Goal: Transaction & Acquisition: Purchase product/service

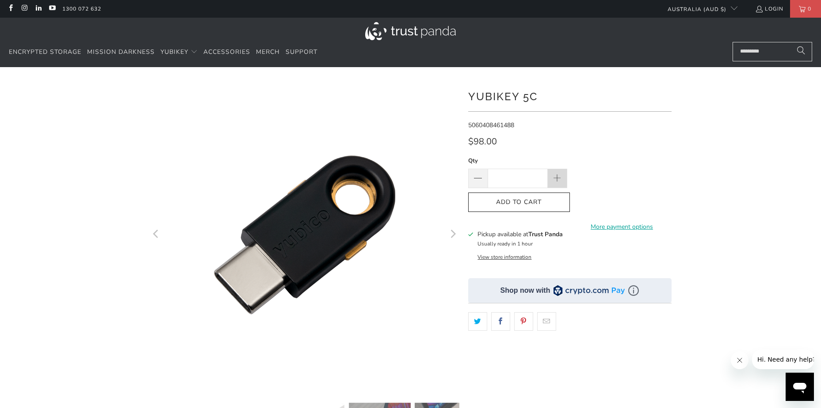
click at [552, 175] on span at bounding box center [557, 178] width 19 height 19
type input "*"
click at [555, 208] on button "Add to Cart" at bounding box center [519, 203] width 102 height 20
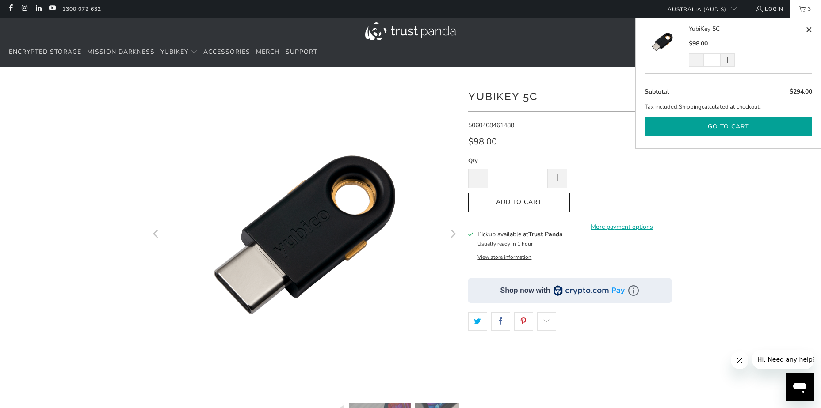
click at [738, 126] on button "Go to cart" at bounding box center [728, 127] width 168 height 20
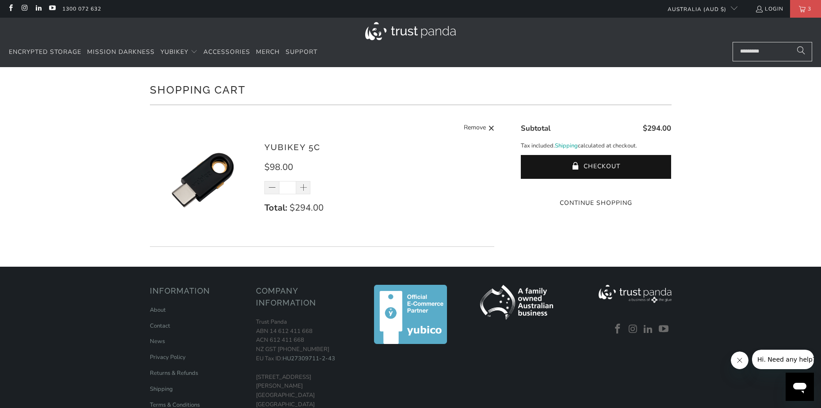
scroll to position [44, 0]
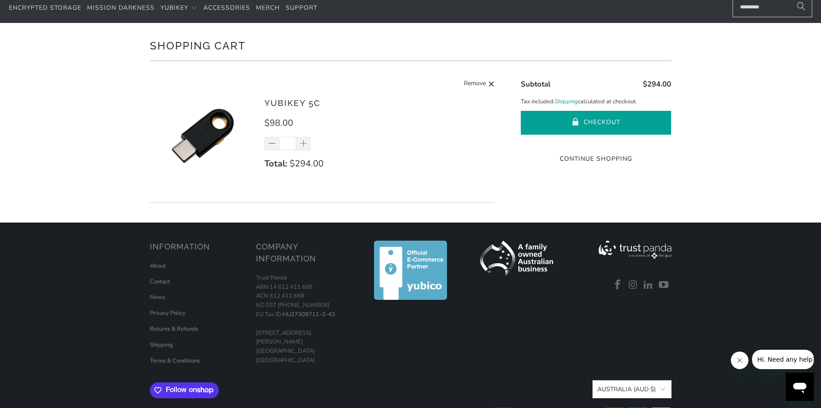
click at [558, 114] on button "Checkout" at bounding box center [596, 123] width 150 height 24
